Goal: Task Accomplishment & Management: Manage account settings

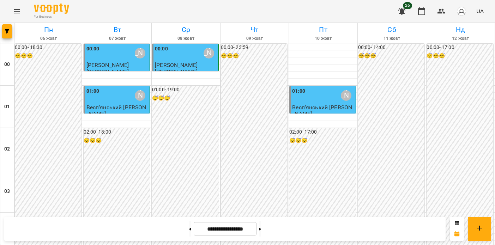
scroll to position [846, 0]
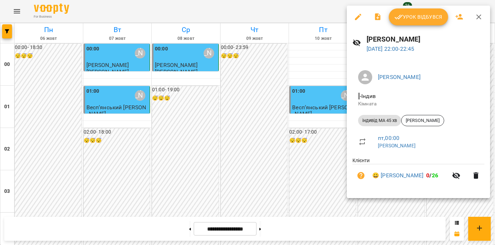
click at [431, 14] on span "Урок відбувся" at bounding box center [419, 17] width 48 height 8
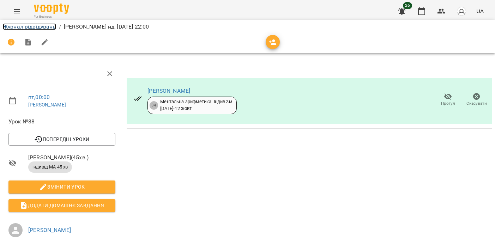
click at [7, 28] on link "Журнал відвідувань" at bounding box center [29, 26] width 53 height 7
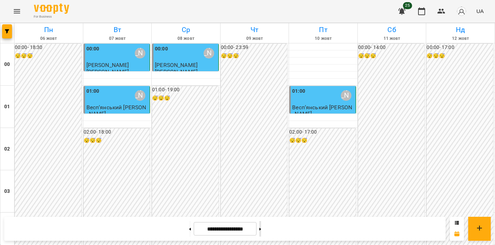
click at [261, 228] on button at bounding box center [260, 229] width 2 height 16
type input "**********"
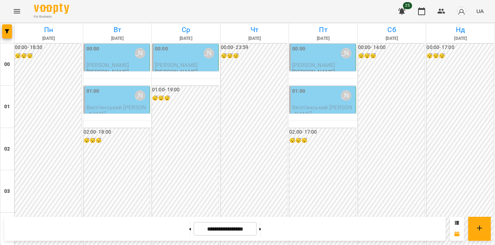
scroll to position [846, 0]
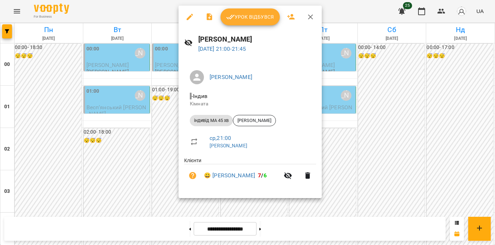
click at [172, 97] on div at bounding box center [247, 122] width 495 height 245
